Goal: Task Accomplishment & Management: Manage account settings

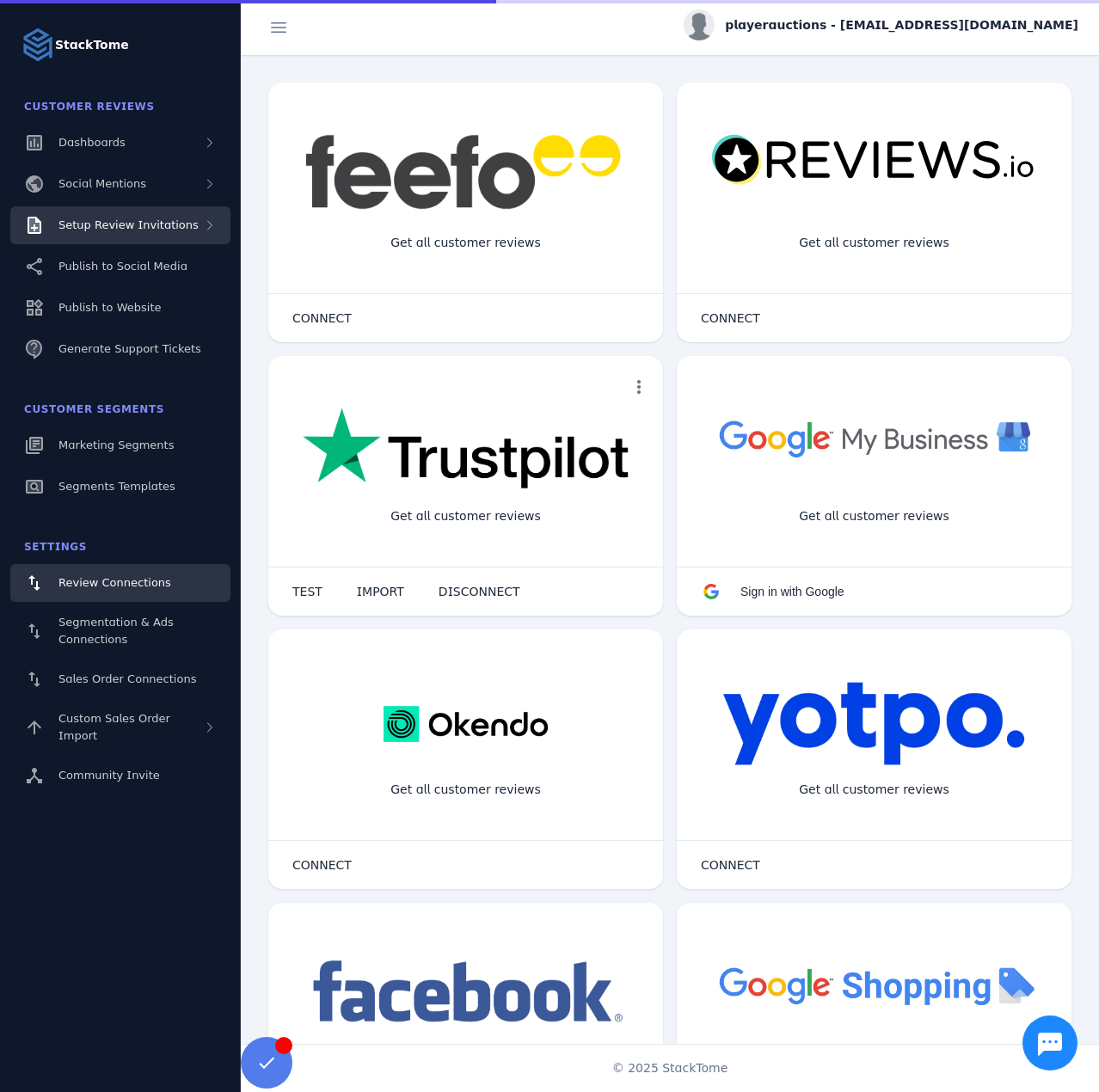
click at [191, 231] on div "Setup Review Invitations" at bounding box center [120, 226] width 220 height 38
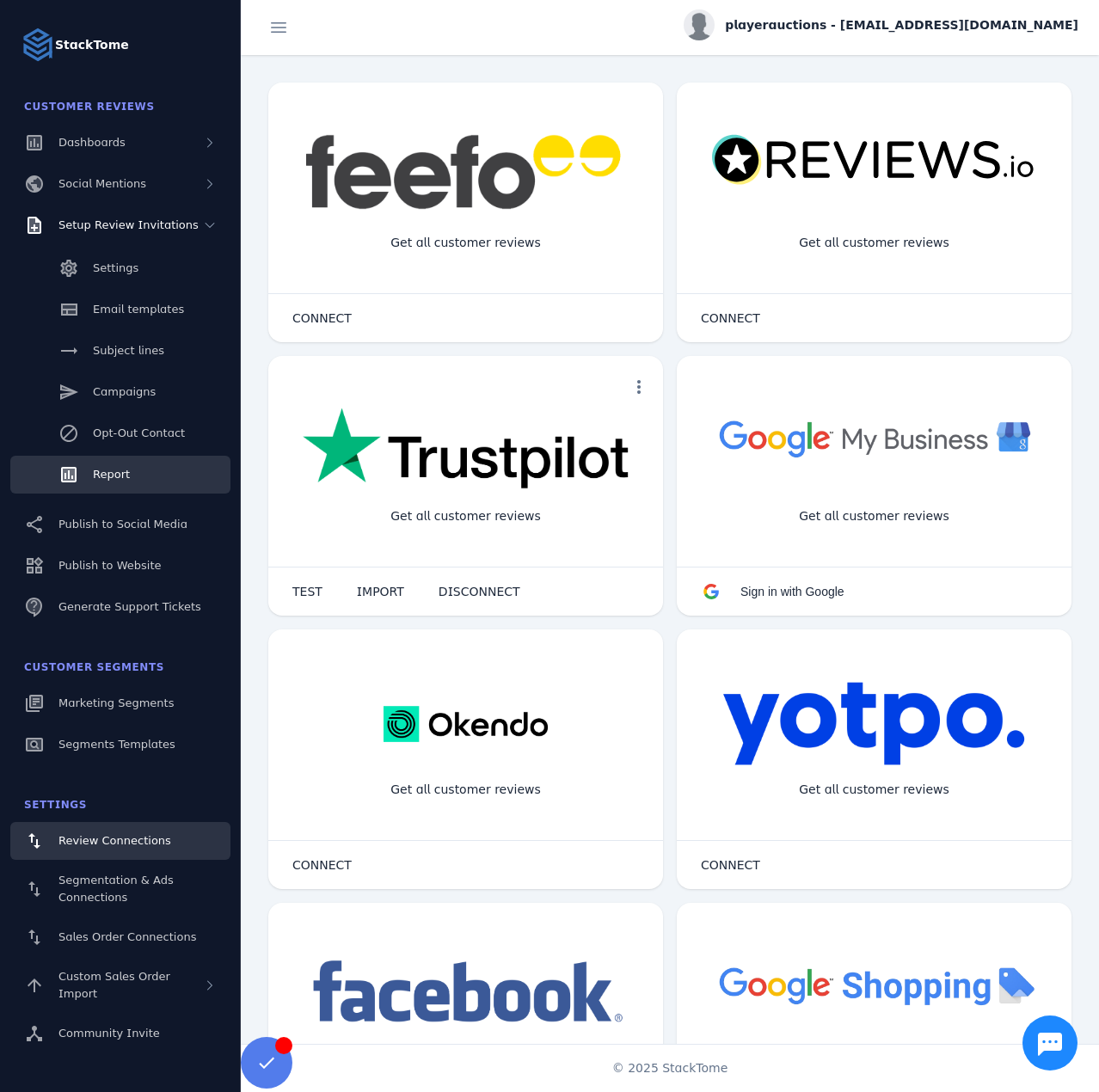
click at [121, 464] on link "Report" at bounding box center [120, 475] width 220 height 38
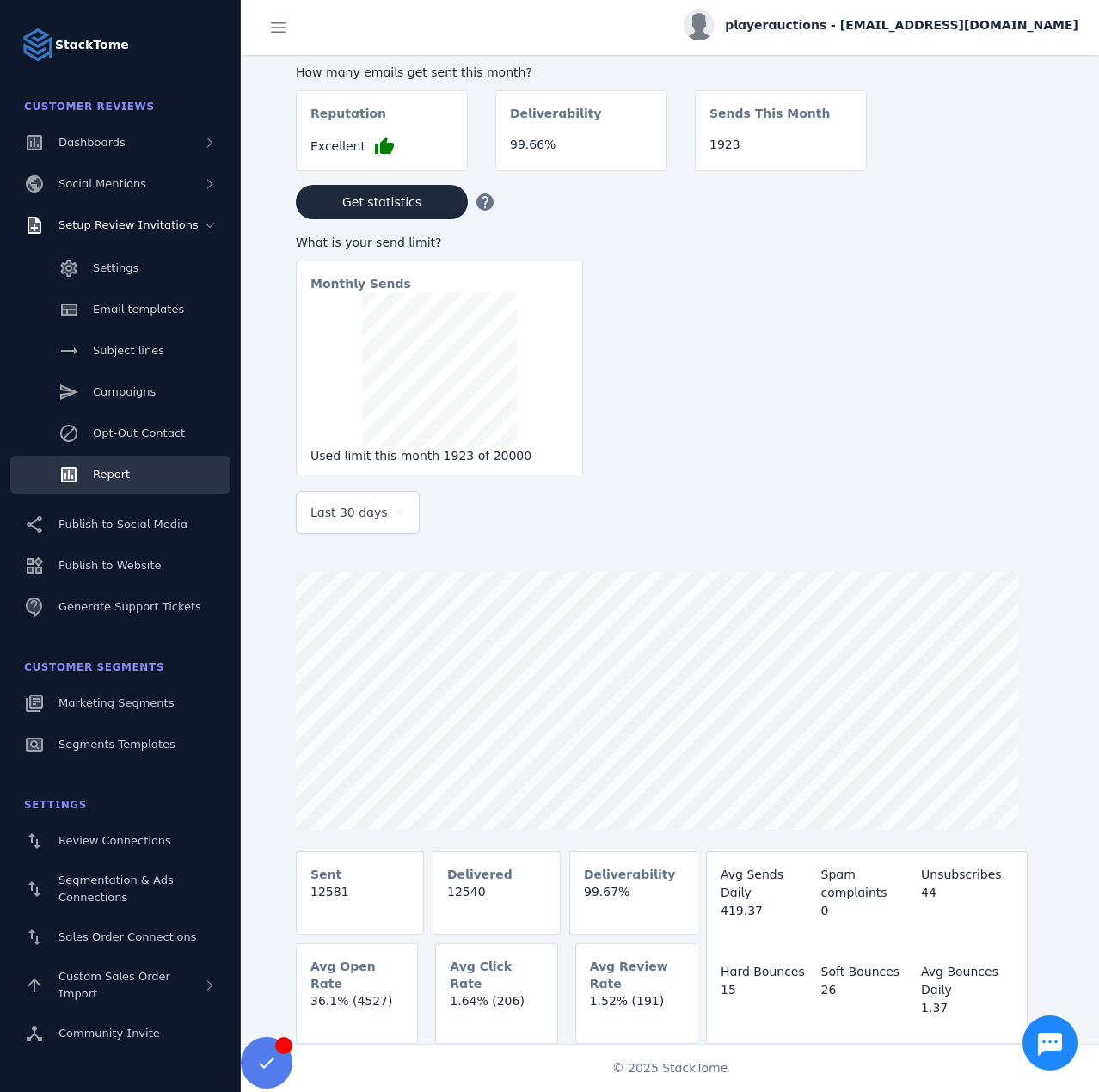
click at [335, 516] on span "Last 30 days" at bounding box center [349, 512] width 77 height 21
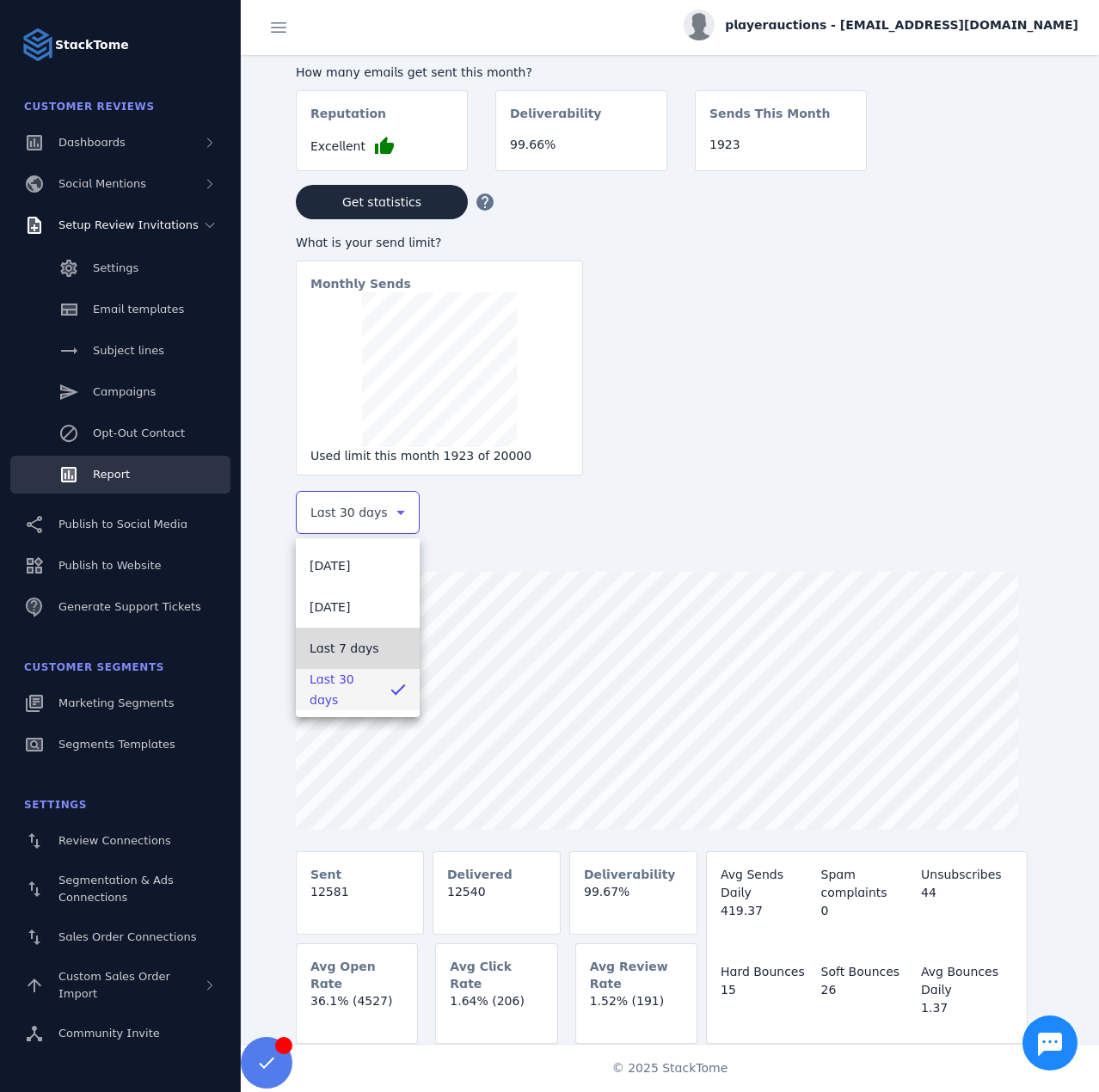
click at [347, 640] on span "Last 7 days" at bounding box center [344, 648] width 69 height 21
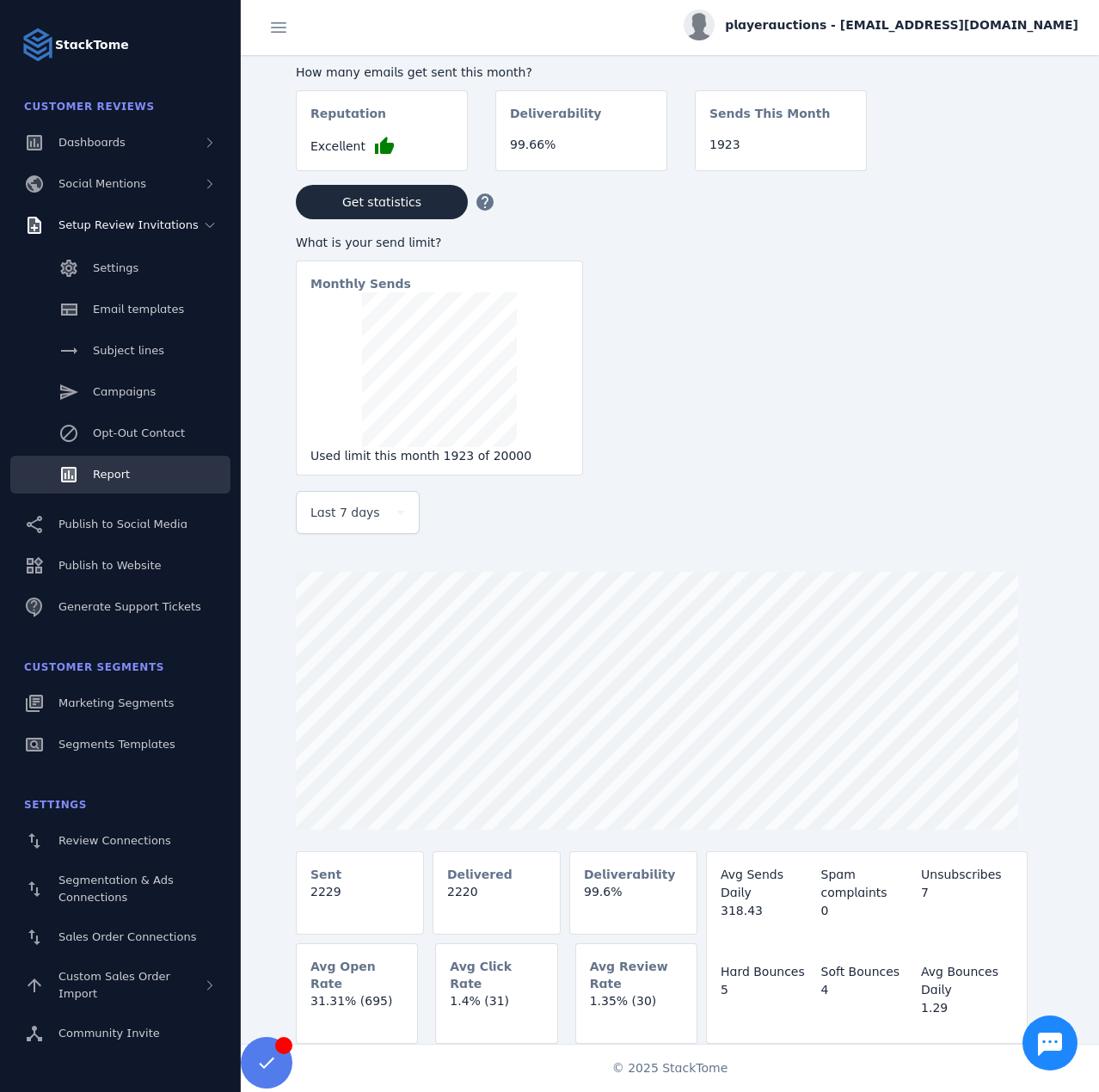
click at [887, 22] on span "playerauctions - [EMAIL_ADDRESS][DOMAIN_NAME]" at bounding box center [901, 26] width 353 height 18
click at [986, 167] on icon at bounding box center [980, 166] width 15 height 15
